Goal: Transaction & Acquisition: Purchase product/service

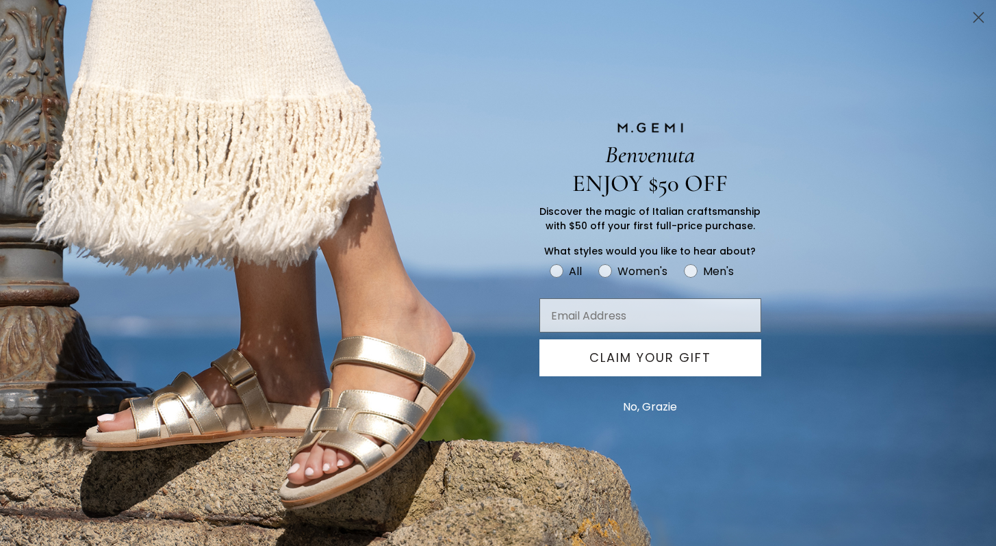
click at [985, 17] on circle "Close dialog" at bounding box center [978, 17] width 23 height 23
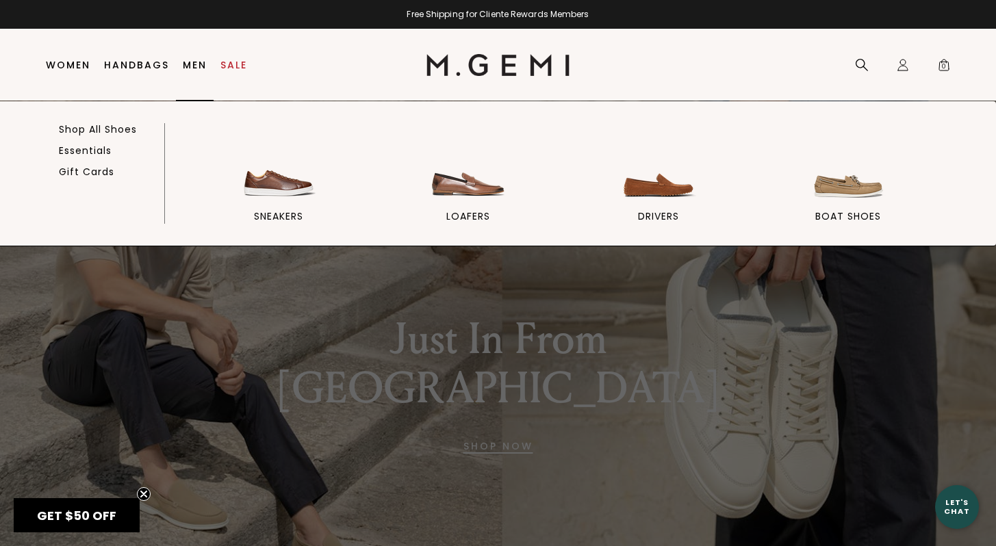
click at [188, 65] on link "Men" at bounding box center [195, 65] width 24 height 11
click at [135, 127] on link "Shop All Shoes" at bounding box center [98, 129] width 78 height 12
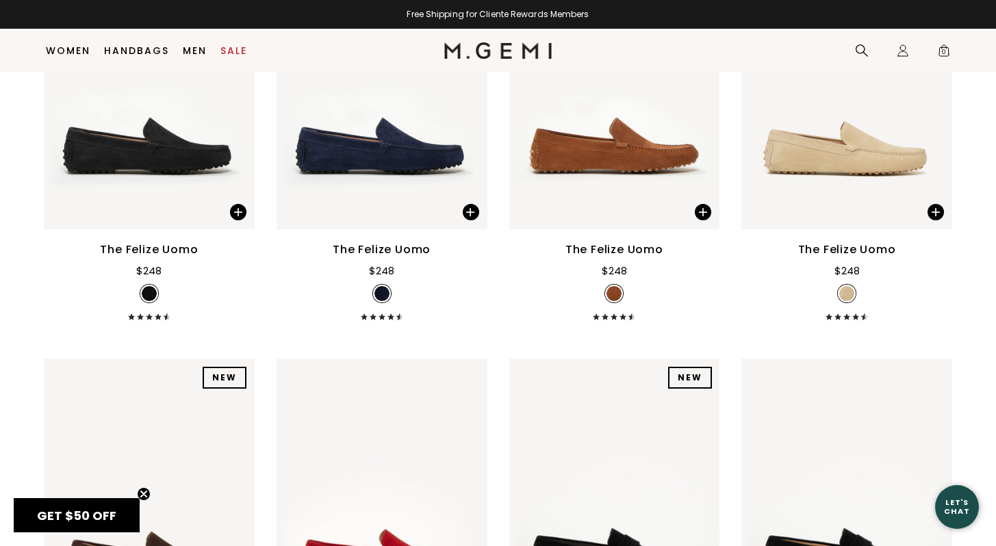
scroll to position [2447, 0]
